Goal: Task Accomplishment & Management: Manage account settings

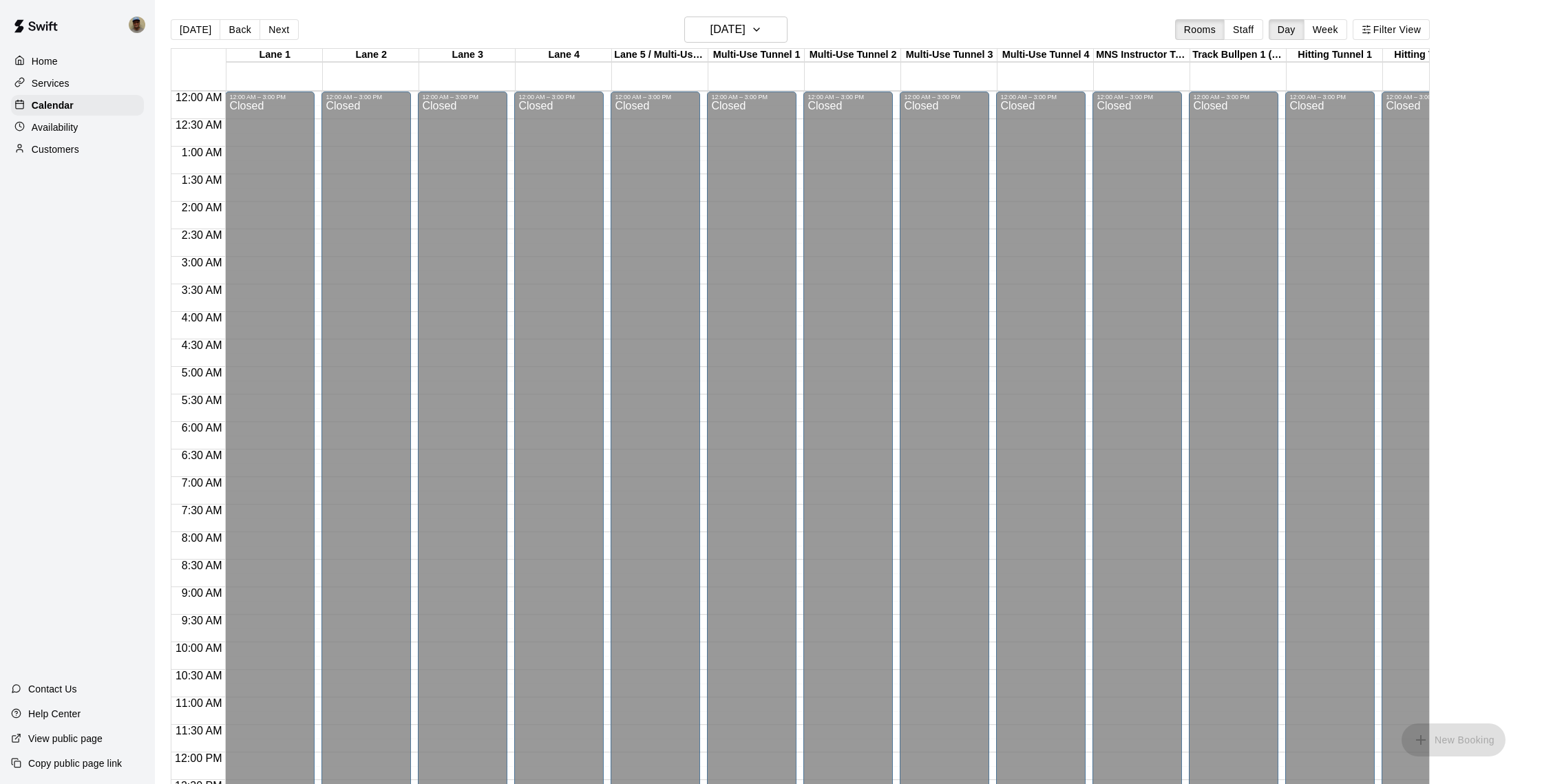
scroll to position [468, 0]
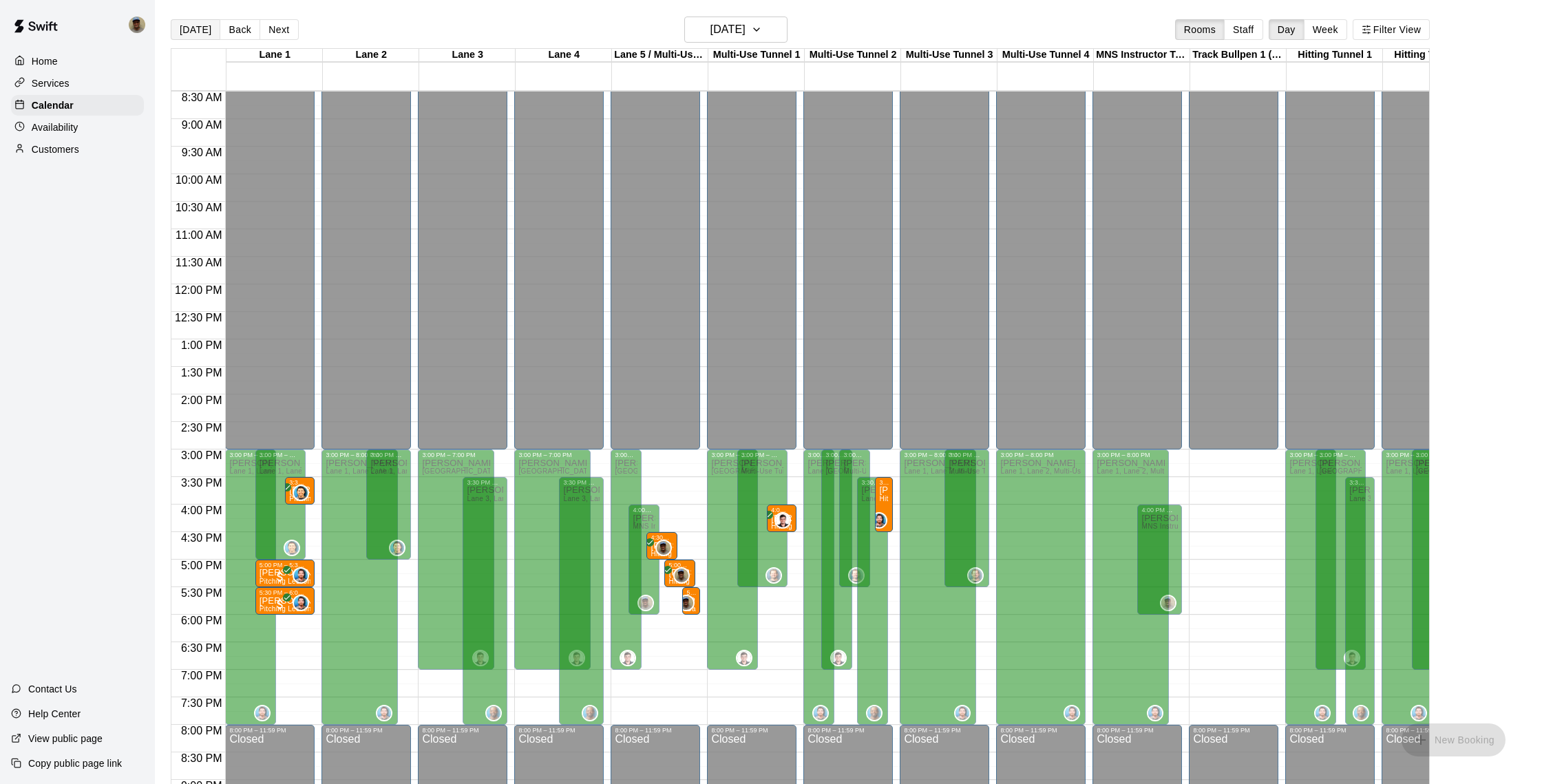
click at [203, 27] on button "[DATE]" at bounding box center [195, 29] width 50 height 21
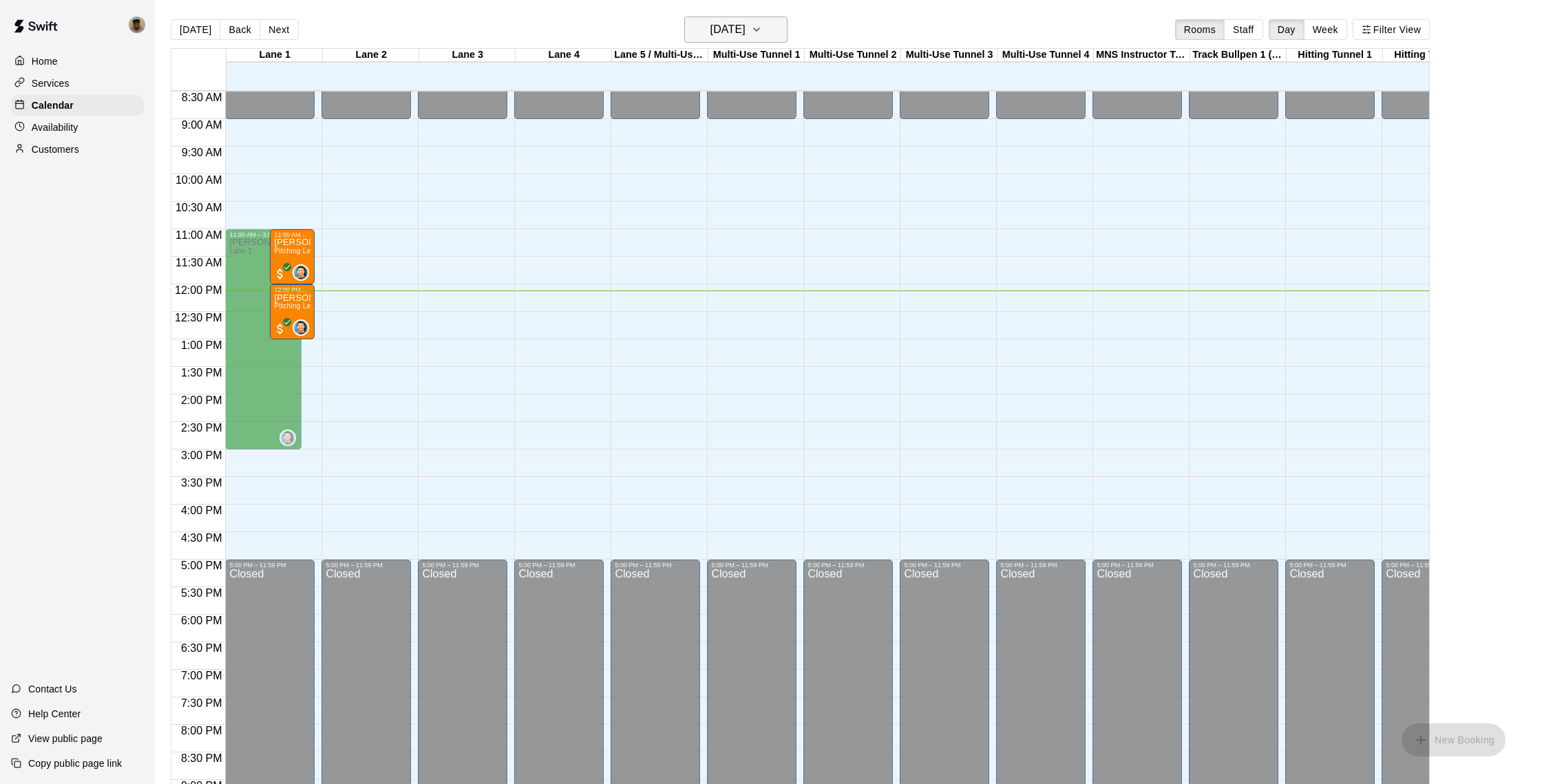
click at [786, 33] on button "[DATE]" at bounding box center [735, 29] width 103 height 26
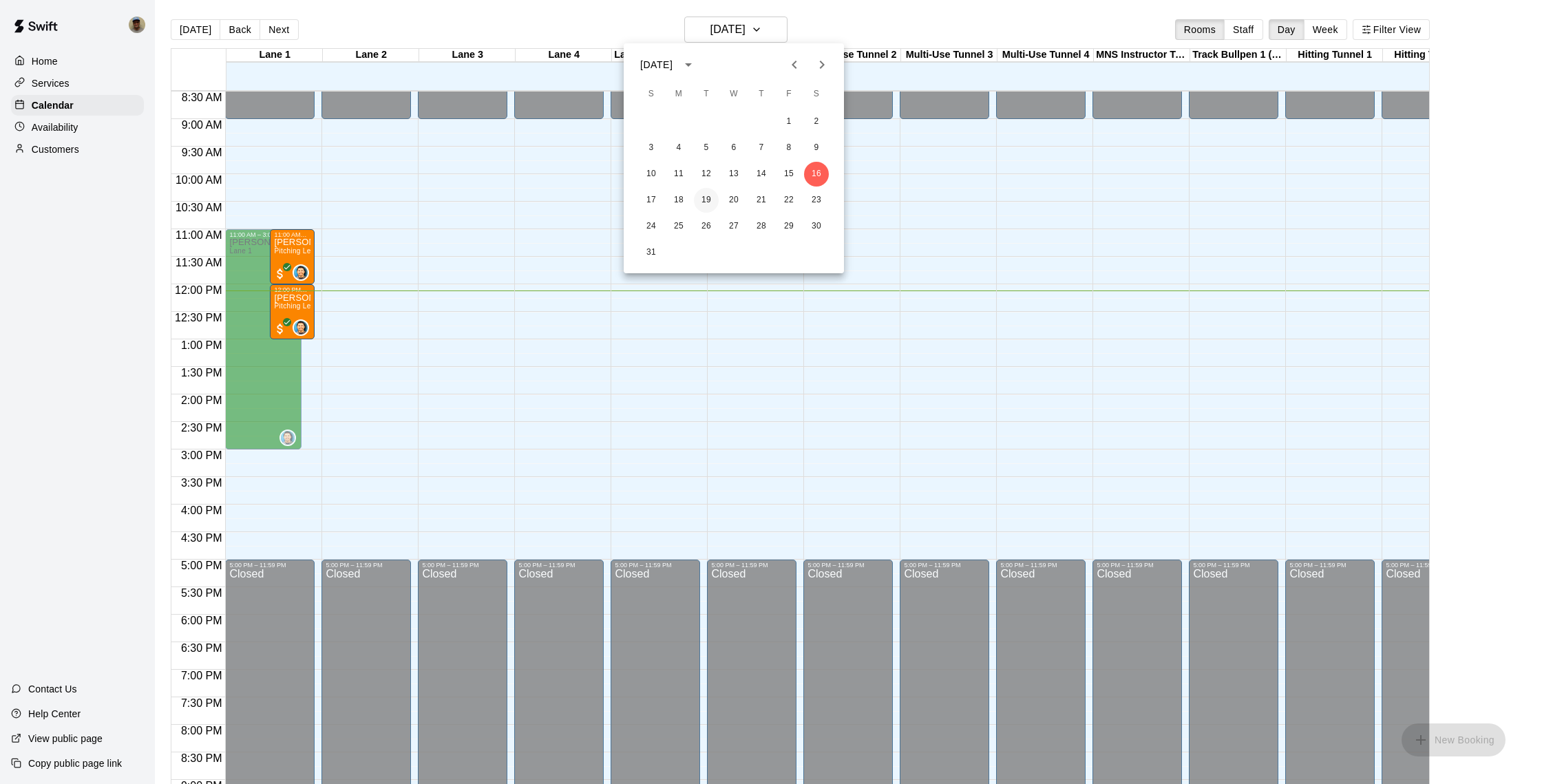
click at [707, 197] on button "19" at bounding box center [706, 200] width 24 height 24
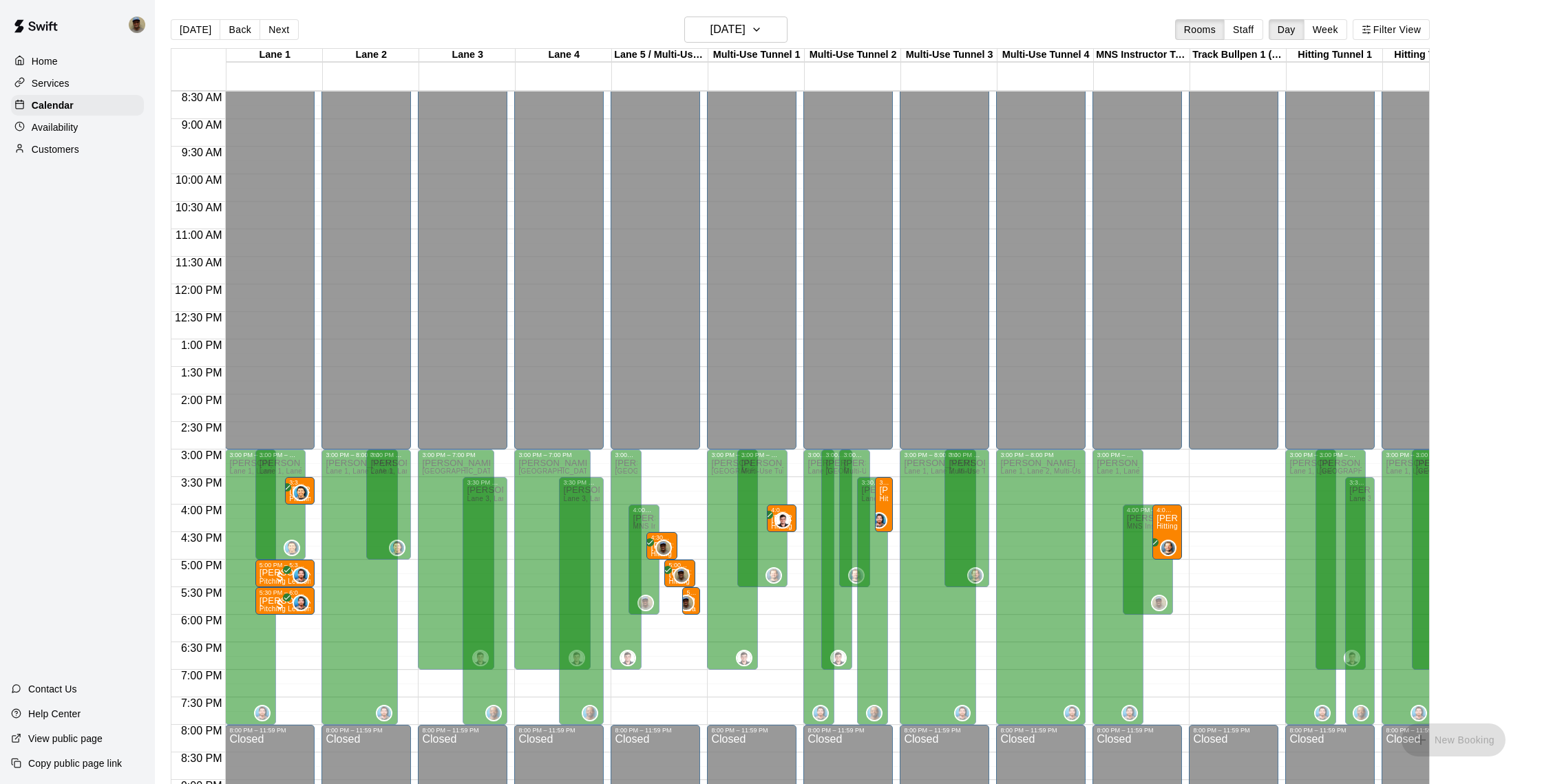
click at [77, 123] on p "Availability" at bounding box center [55, 126] width 47 height 14
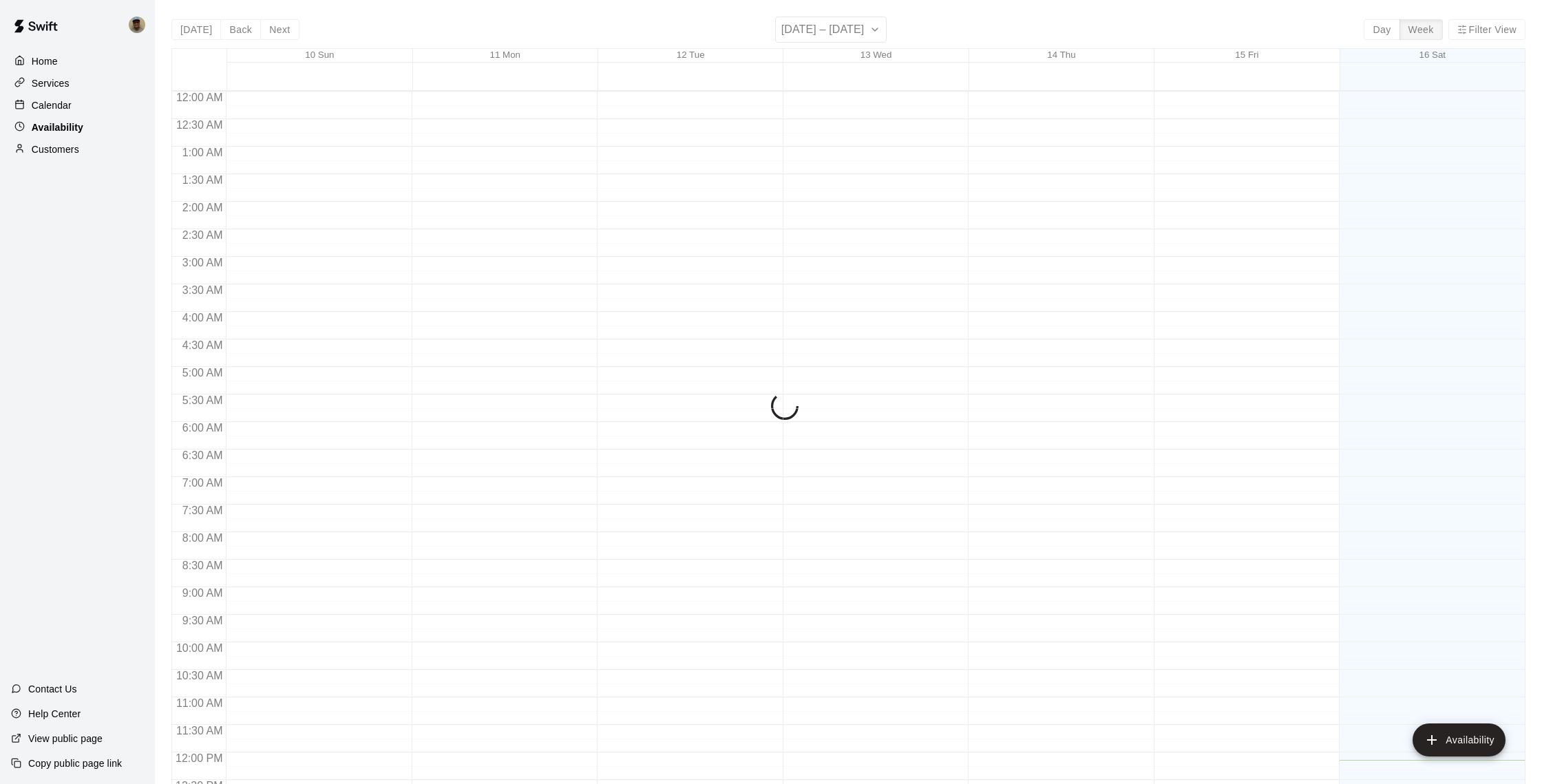
scroll to position [614, 0]
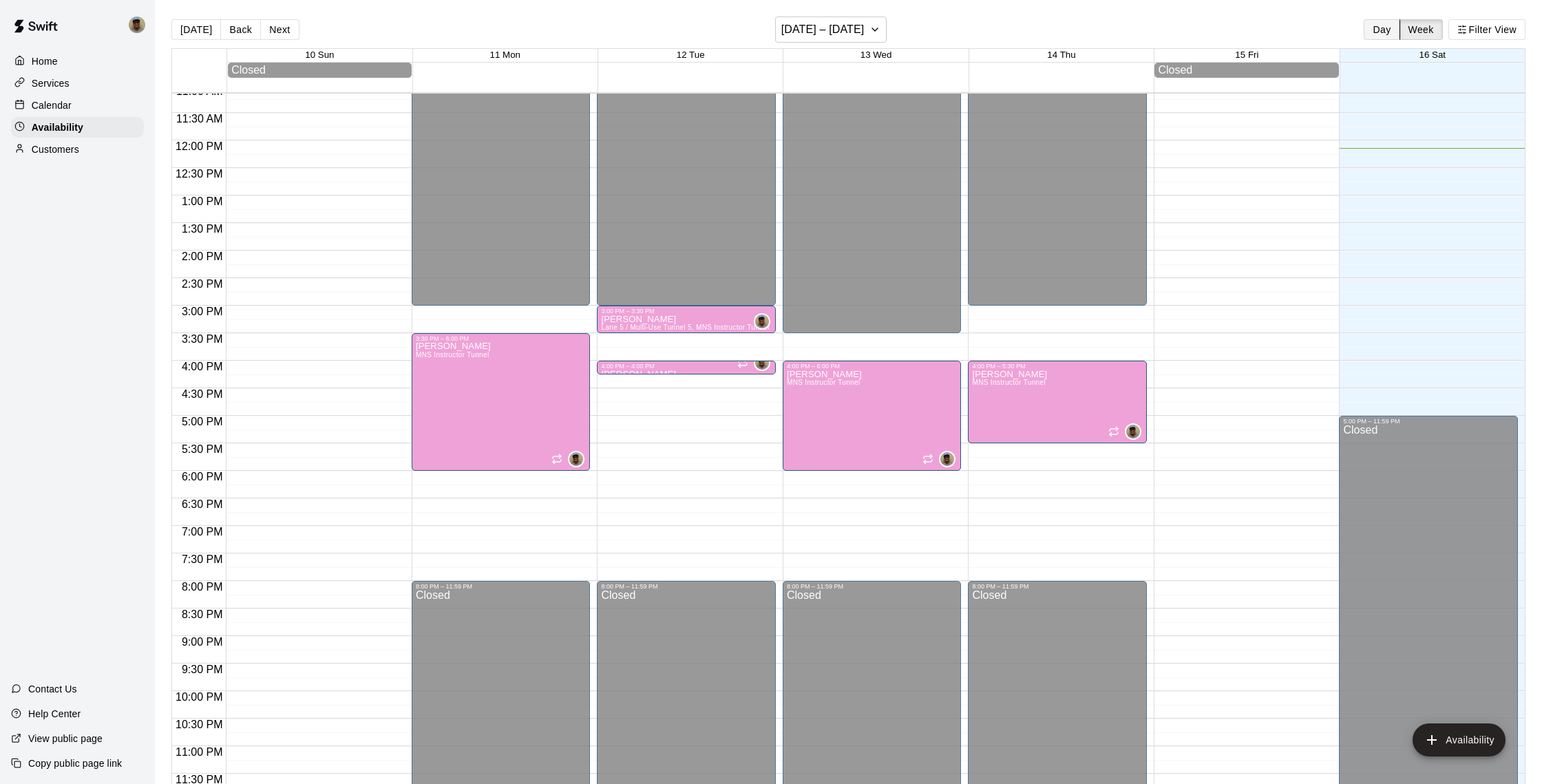
click at [1384, 28] on button "Day" at bounding box center [1382, 29] width 36 height 21
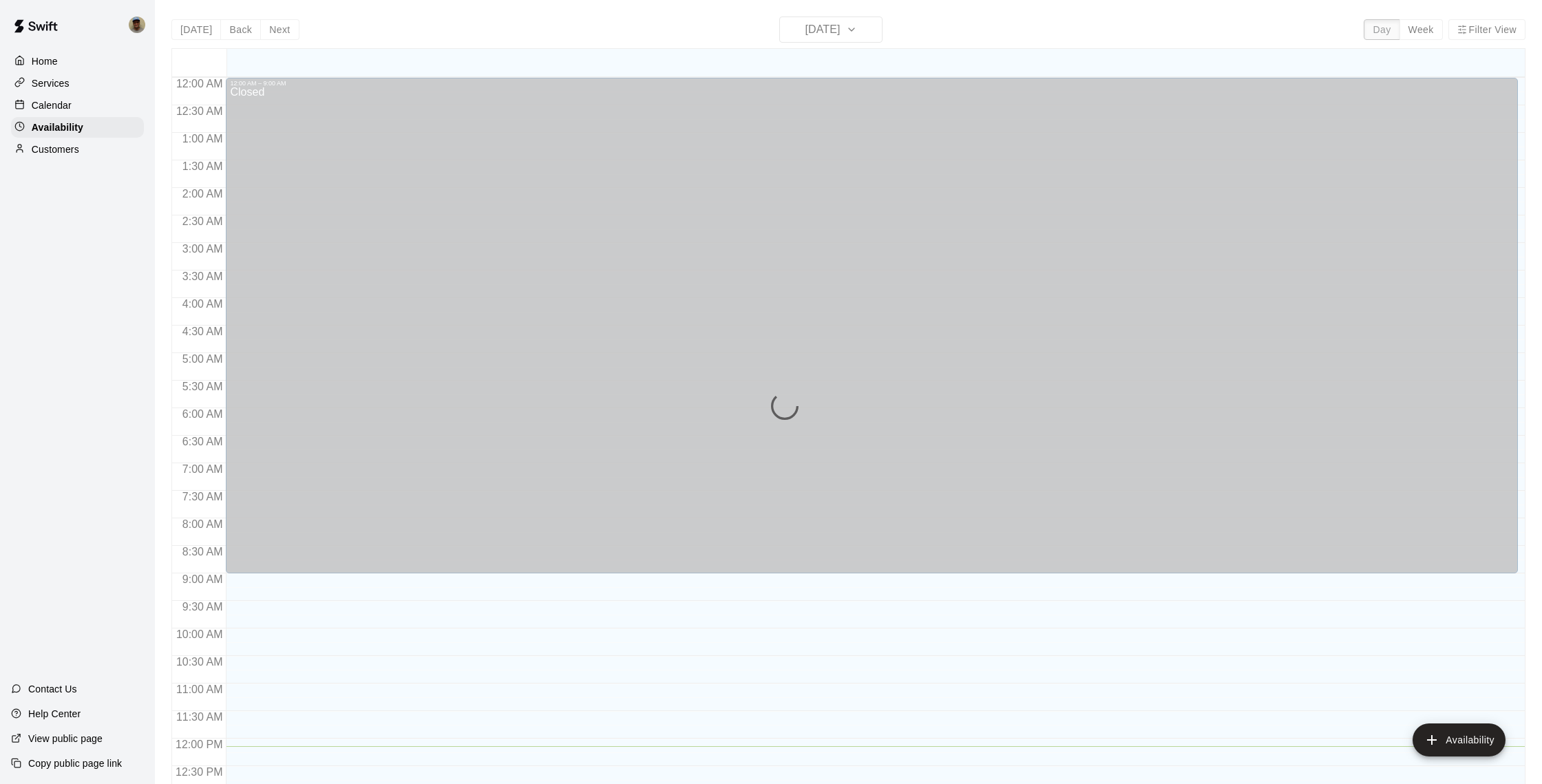
scroll to position [601, 0]
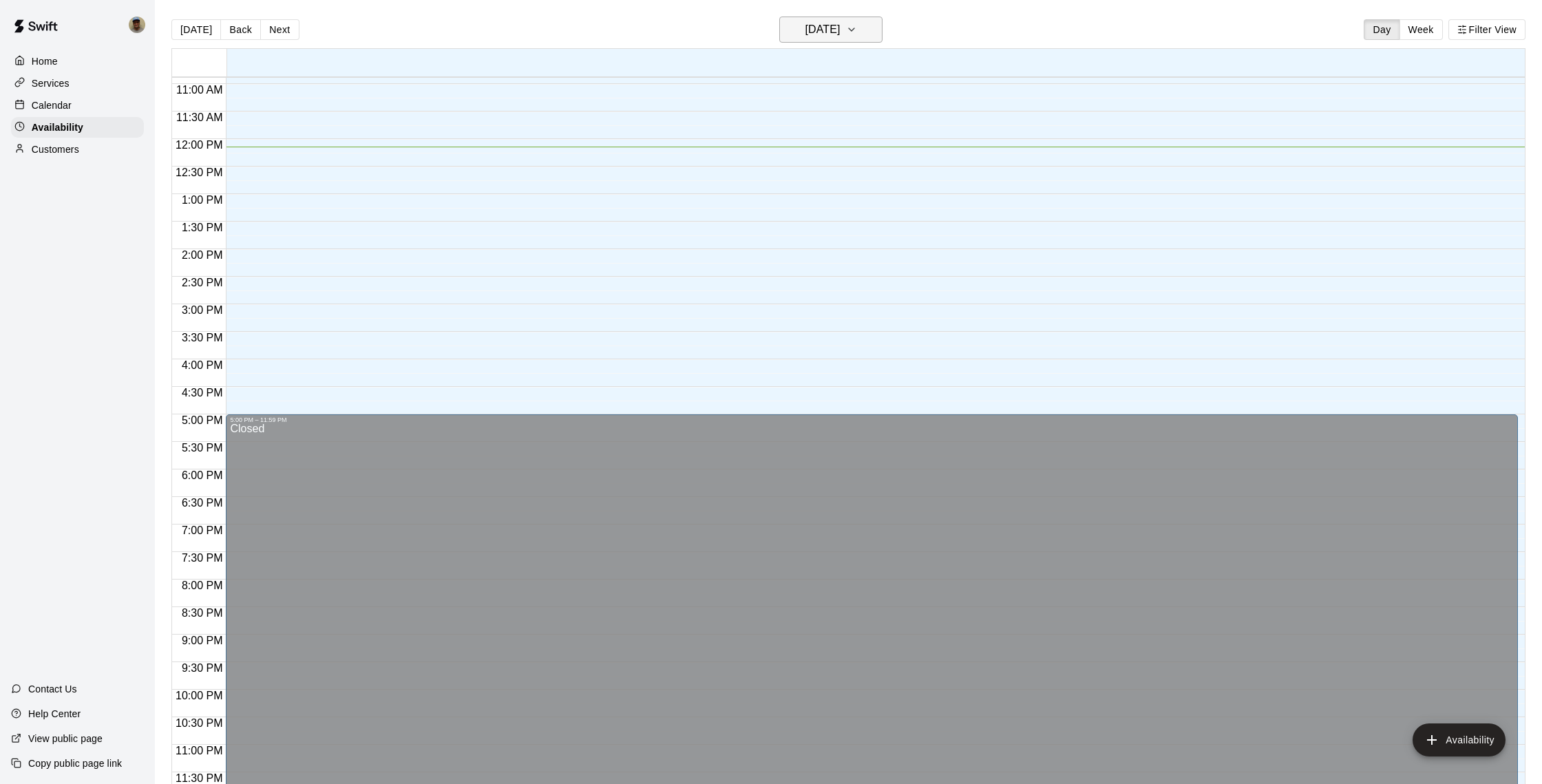
click at [878, 31] on button "[DATE]" at bounding box center [831, 29] width 103 height 26
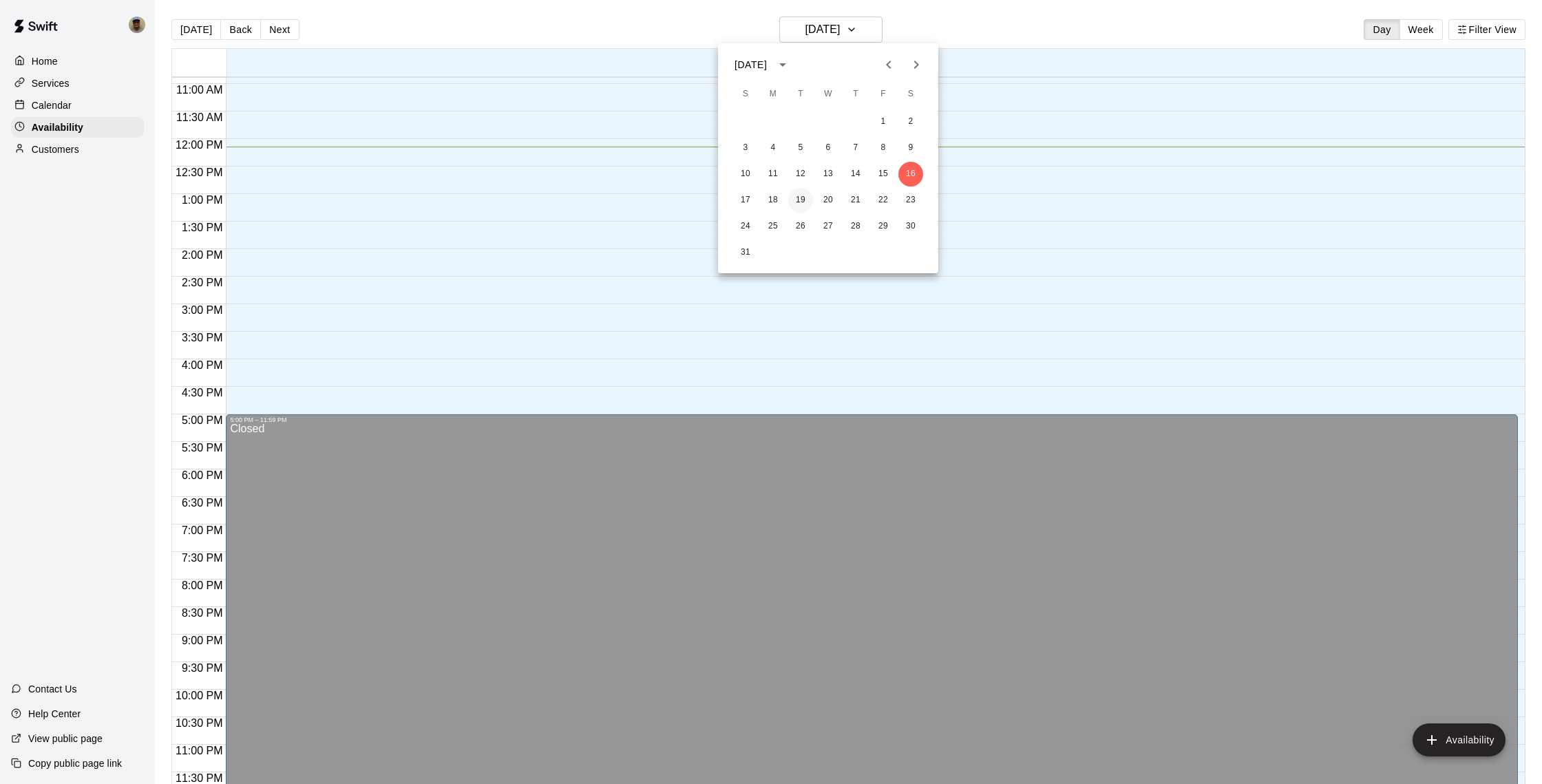
click at [802, 197] on button "19" at bounding box center [800, 200] width 24 height 24
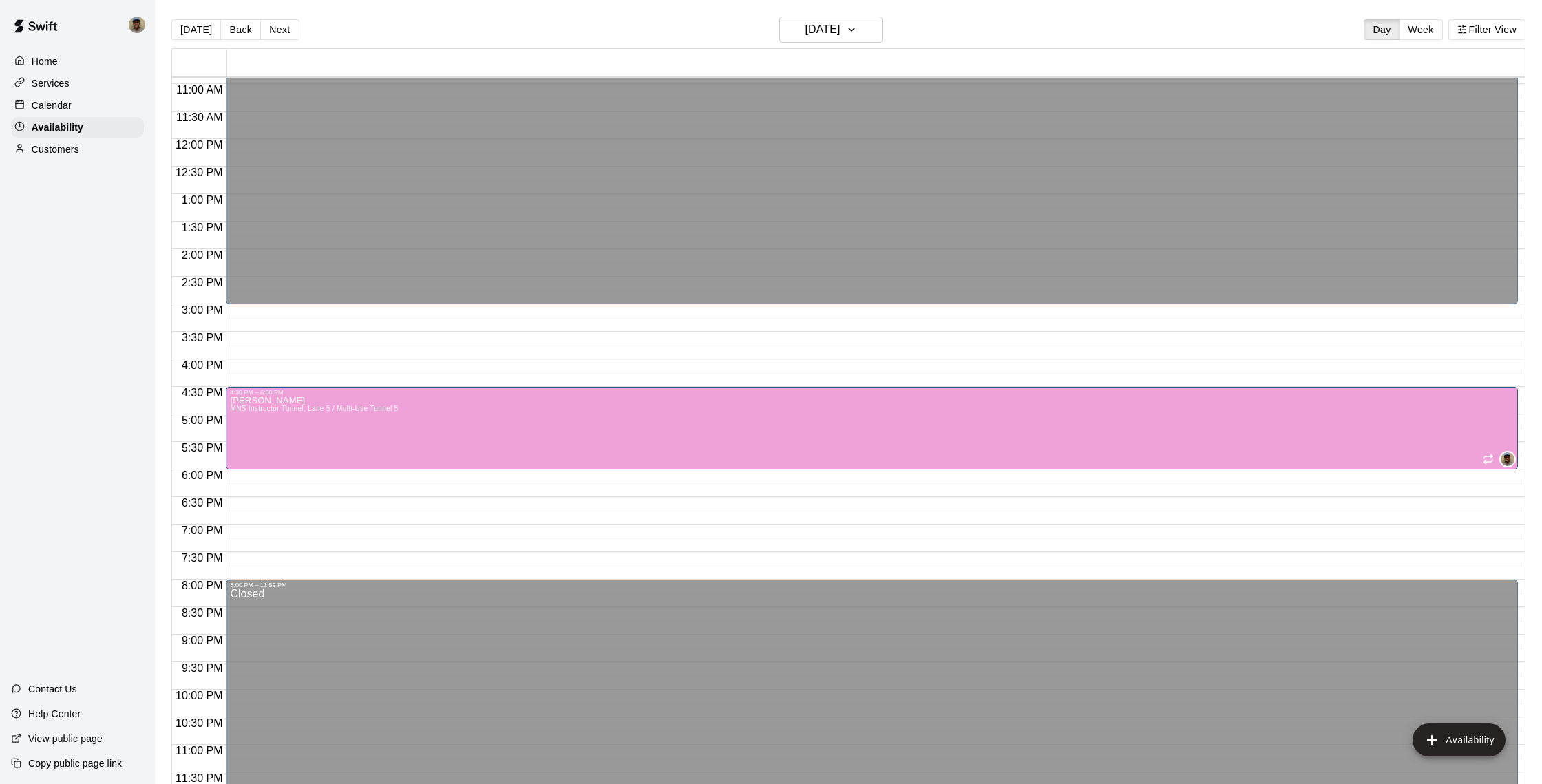
drag, startPoint x: 873, startPoint y: 362, endPoint x: 873, endPoint y: 393, distance: 31.0
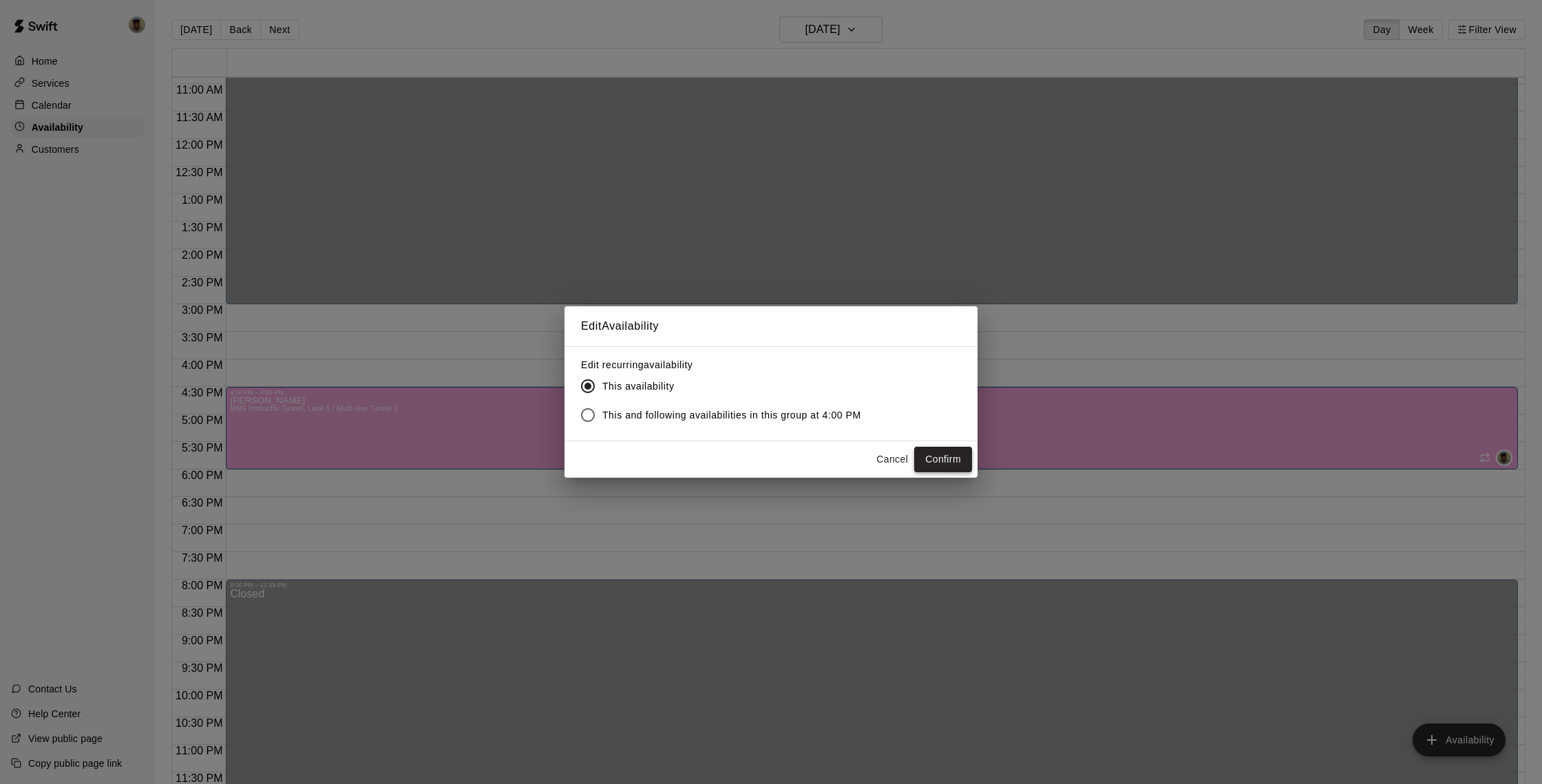
click at [951, 455] on button "Confirm" at bounding box center [943, 460] width 58 height 25
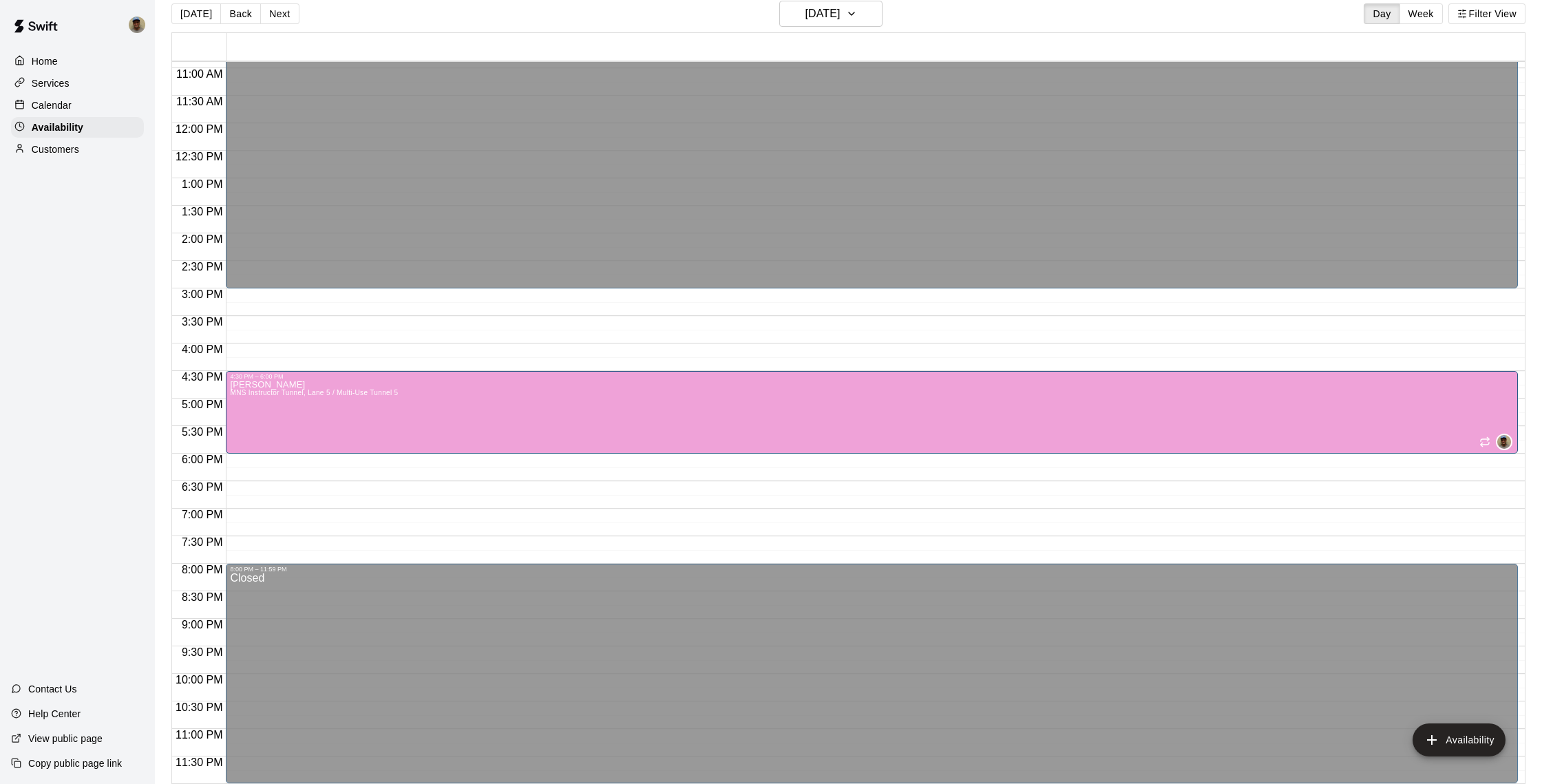
click at [59, 107] on p "Calendar" at bounding box center [51, 105] width 40 height 14
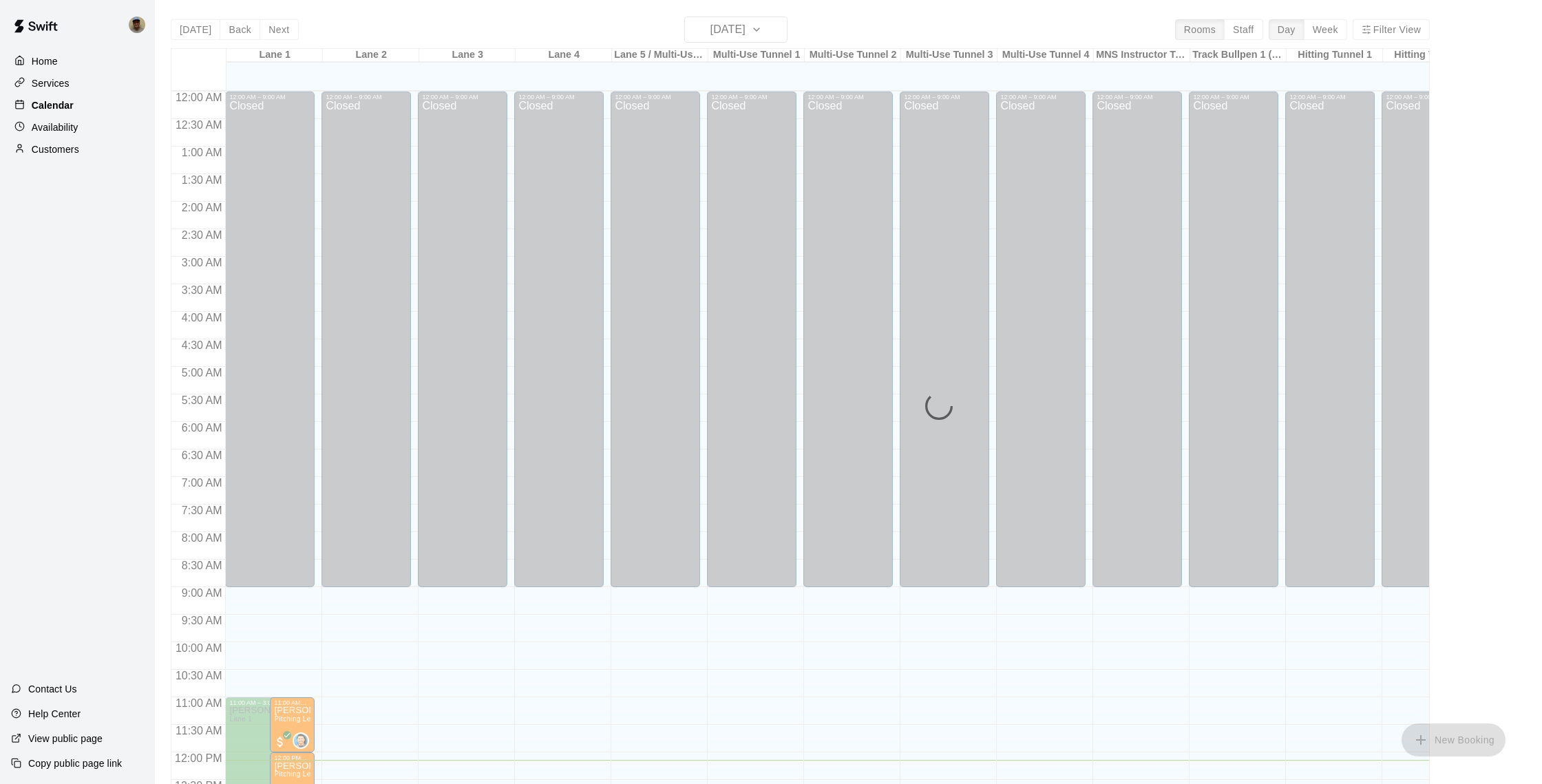
scroll to position [573, 0]
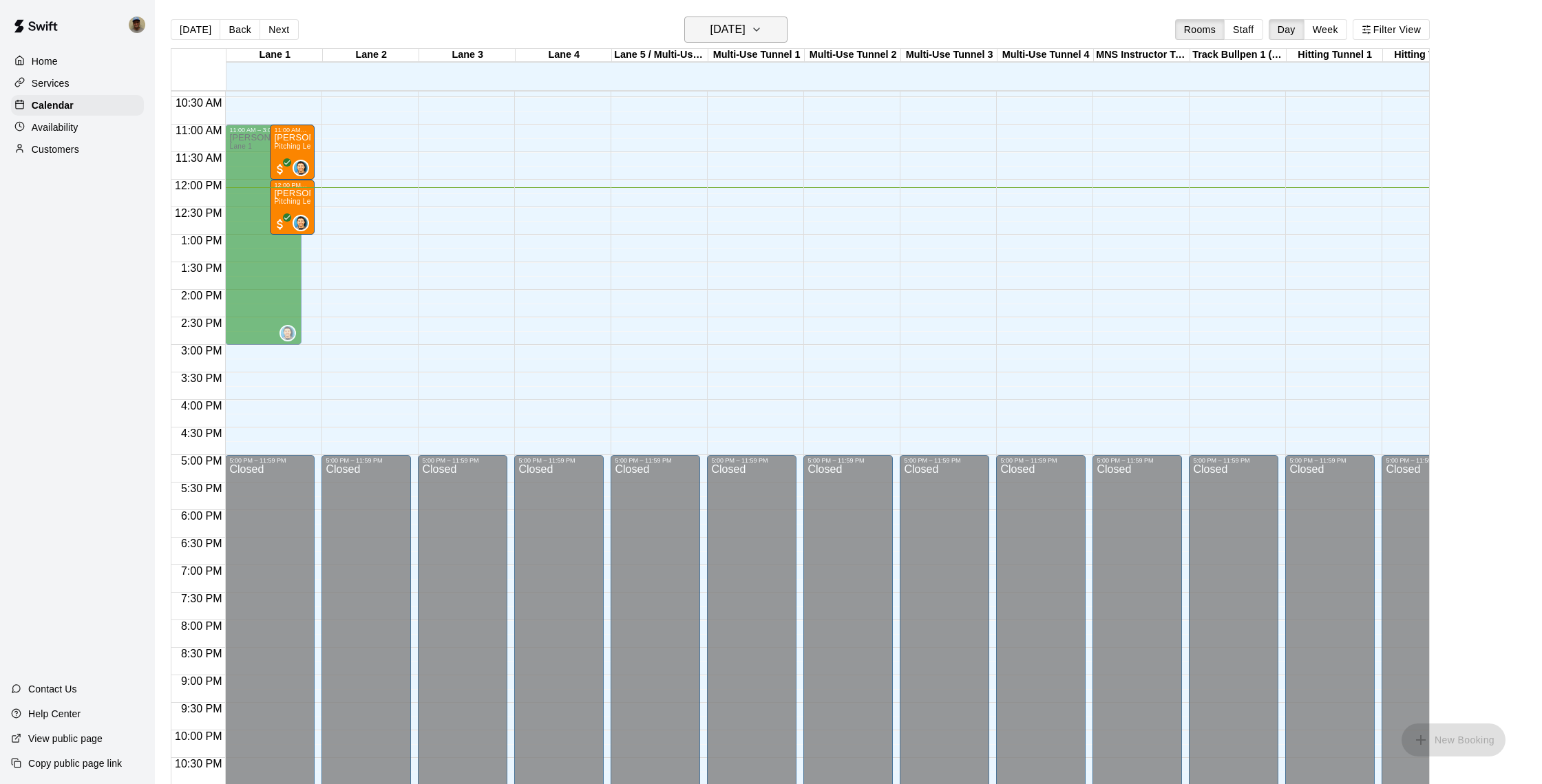
click at [762, 34] on icon "button" at bounding box center [756, 30] width 11 height 16
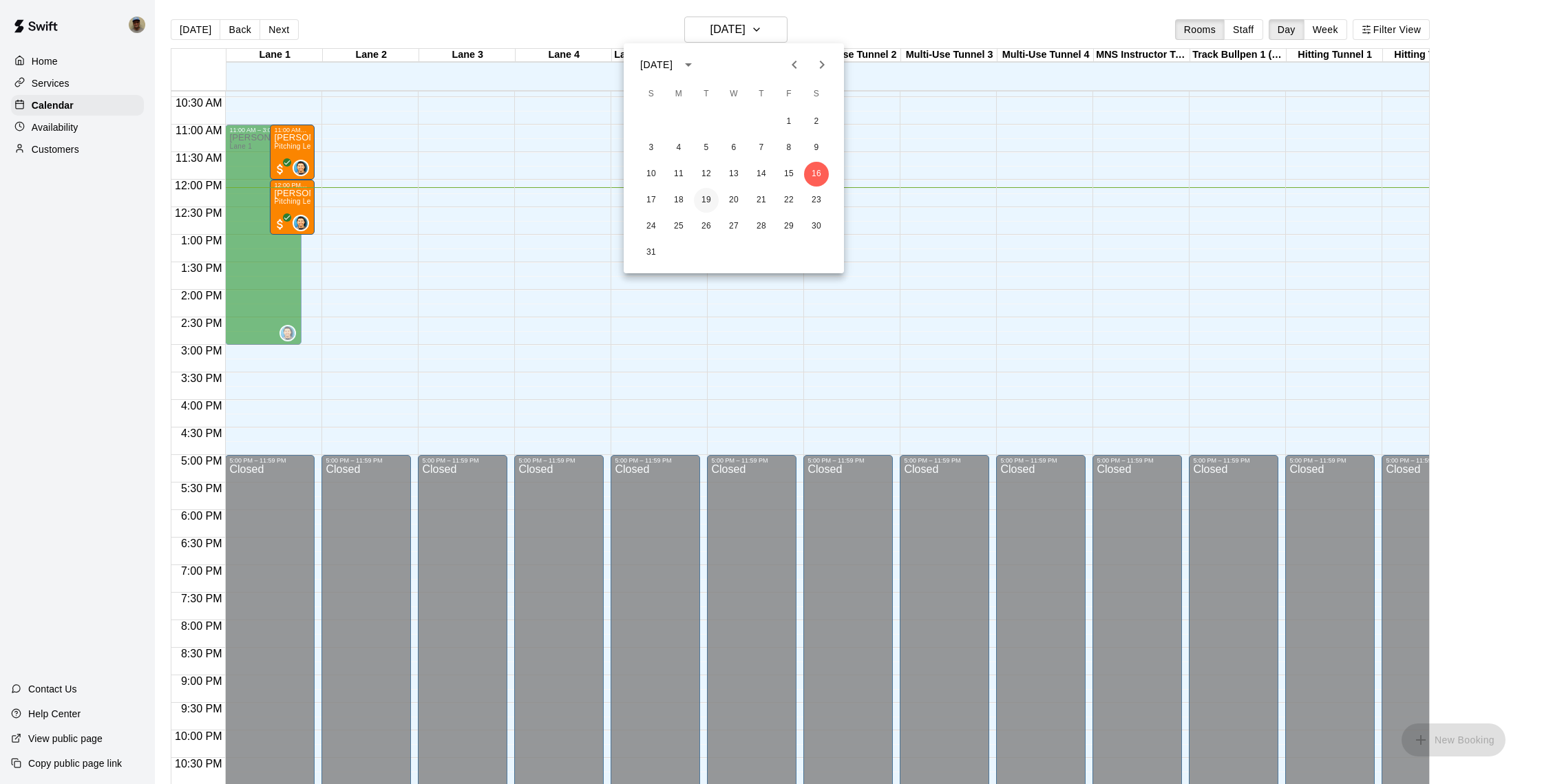
click at [709, 198] on button "19" at bounding box center [706, 200] width 24 height 24
